Goal: Information Seeking & Learning: Learn about a topic

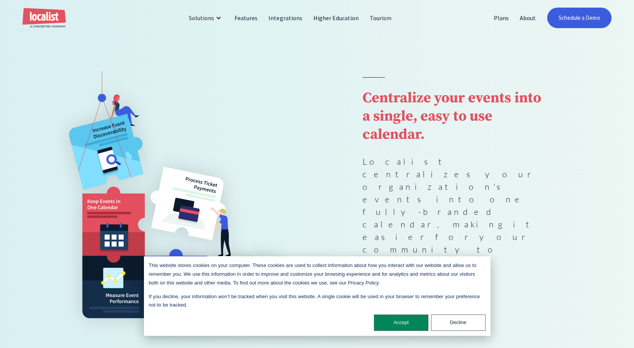
scroll to position [76, 0]
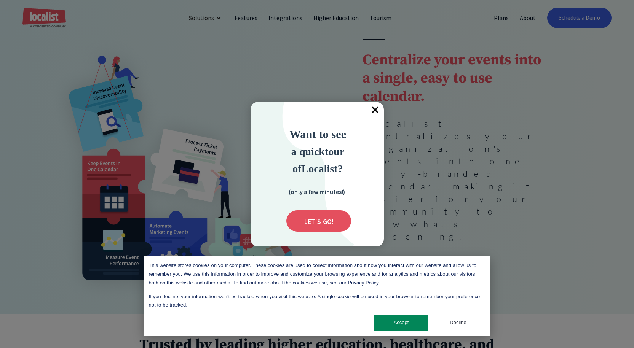
click at [374, 108] on span "×" at bounding box center [375, 110] width 17 height 17
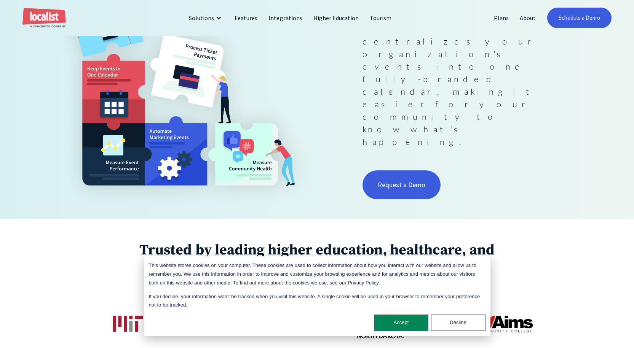
scroll to position [190, 0]
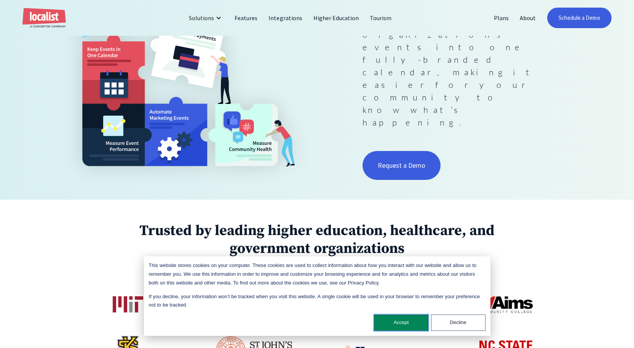
drag, startPoint x: 409, startPoint y: 322, endPoint x: 383, endPoint y: 304, distance: 32.3
click at [407, 322] on button "Accept" at bounding box center [401, 323] width 54 height 16
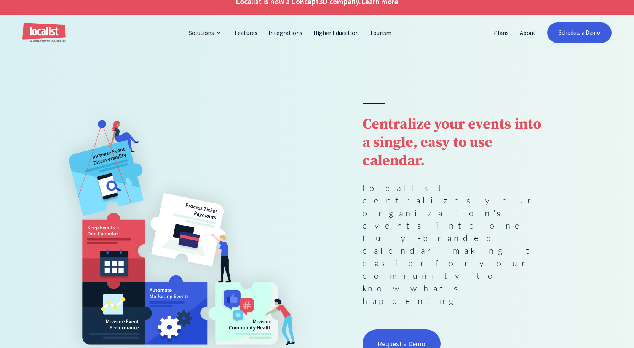
scroll to position [0, 0]
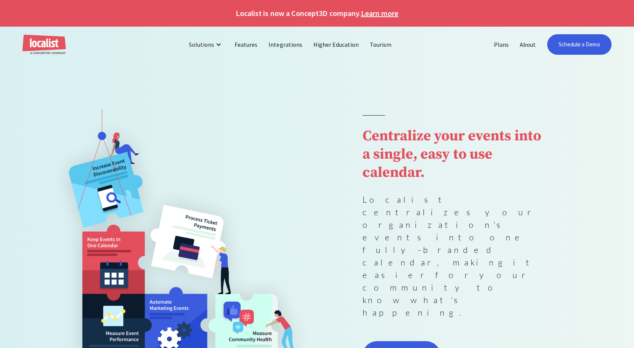
click at [378, 13] on link "Learn more" at bounding box center [379, 13] width 37 height 11
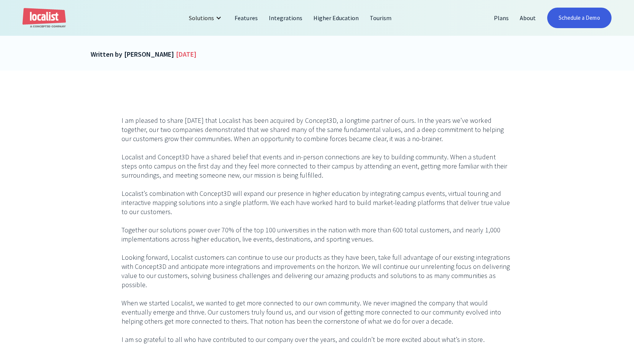
scroll to position [343, 0]
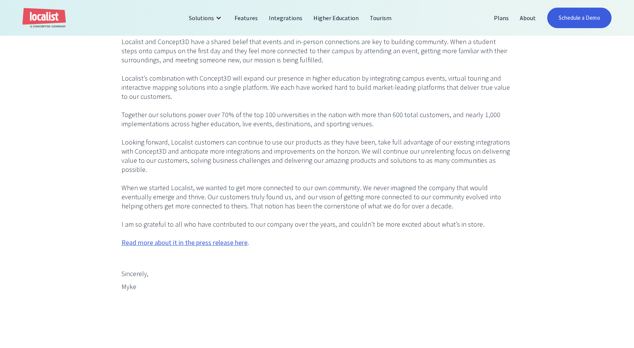
click at [45, 16] on img "home" at bounding box center [43, 18] width 43 height 20
